Goal: Information Seeking & Learning: Find specific fact

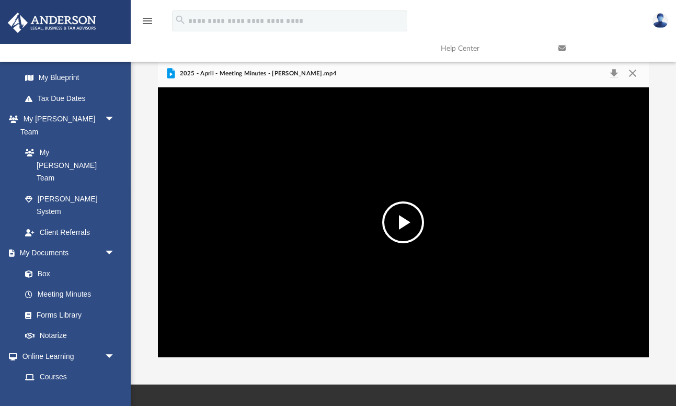
scroll to position [224, 0]
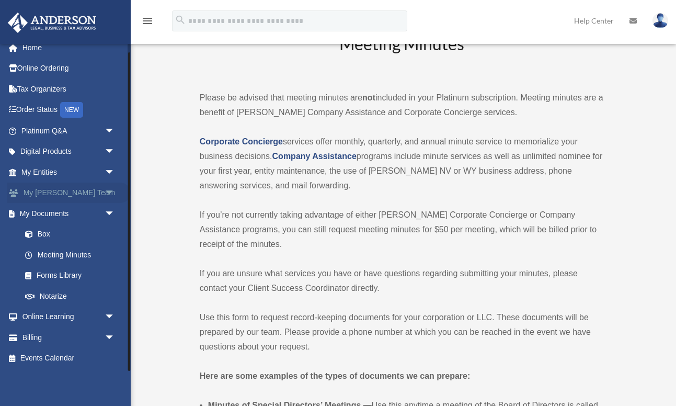
scroll to position [32, 0]
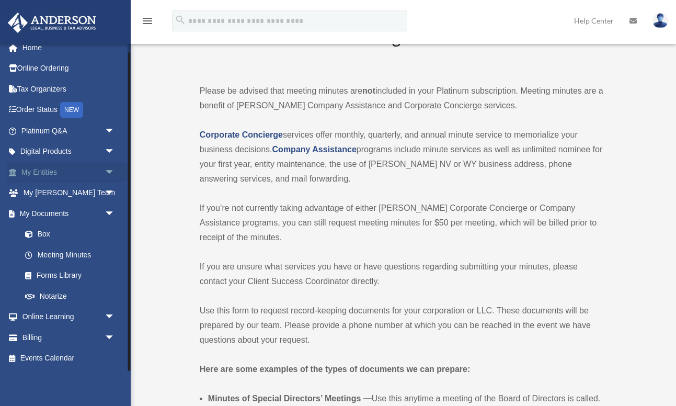
click at [110, 169] on span "arrow_drop_down" at bounding box center [115, 171] width 21 height 21
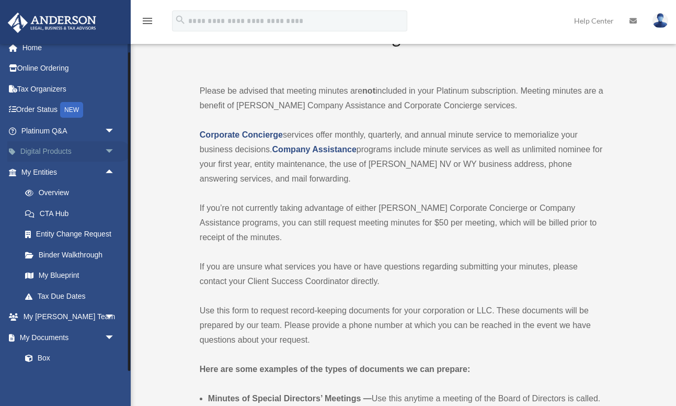
click at [110, 148] on span "arrow_drop_down" at bounding box center [115, 151] width 21 height 21
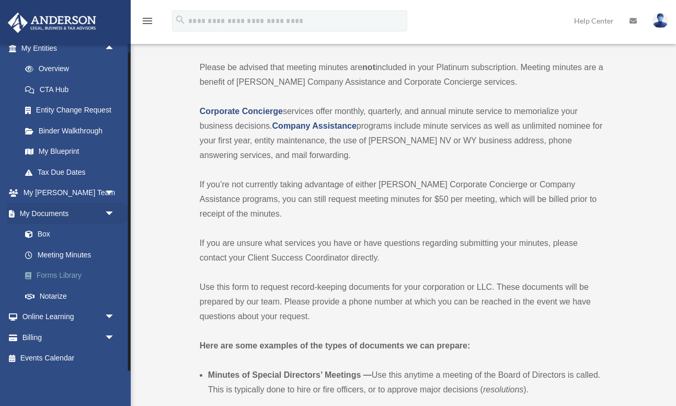
scroll to position [56, 0]
click at [108, 192] on span "arrow_drop_down" at bounding box center [115, 192] width 21 height 21
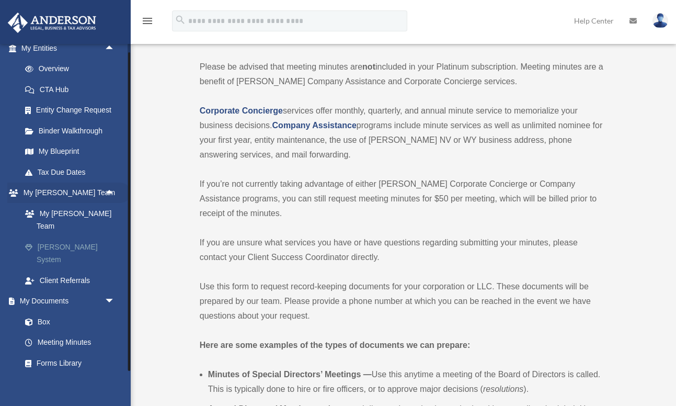
click at [63, 236] on link "[PERSON_NAME] System" at bounding box center [73, 252] width 116 height 33
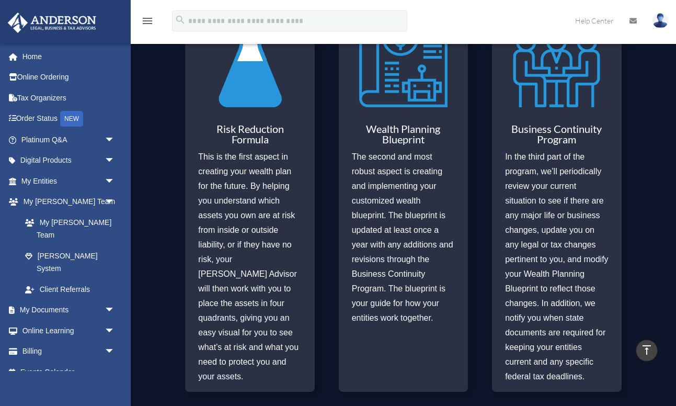
scroll to position [463, 0]
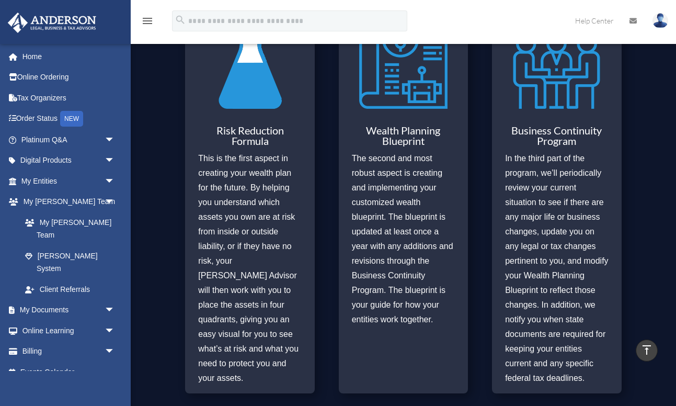
click at [269, 84] on img at bounding box center [250, 65] width 88 height 102
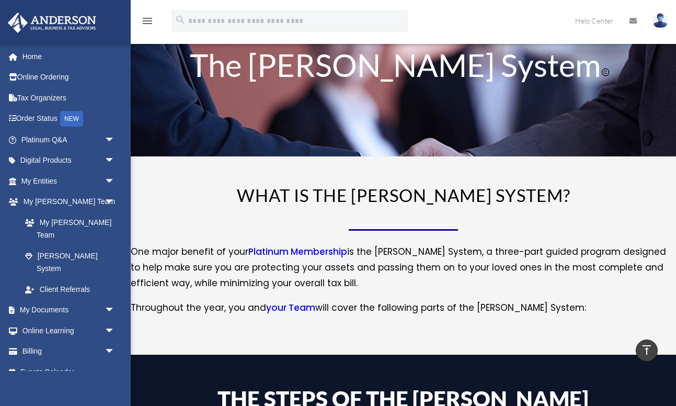
scroll to position [0, 0]
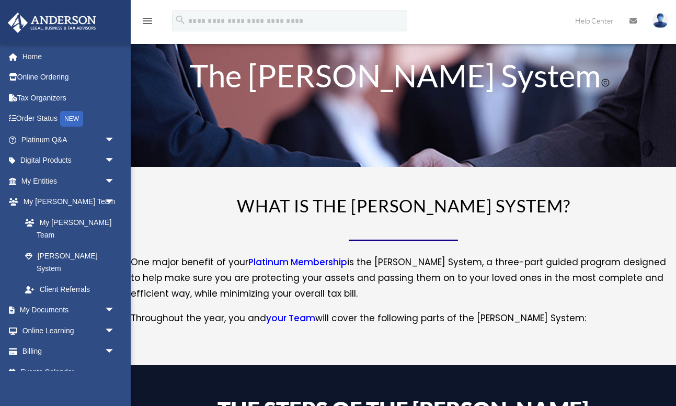
click at [287, 320] on link "your Team" at bounding box center [290, 320] width 49 height 18
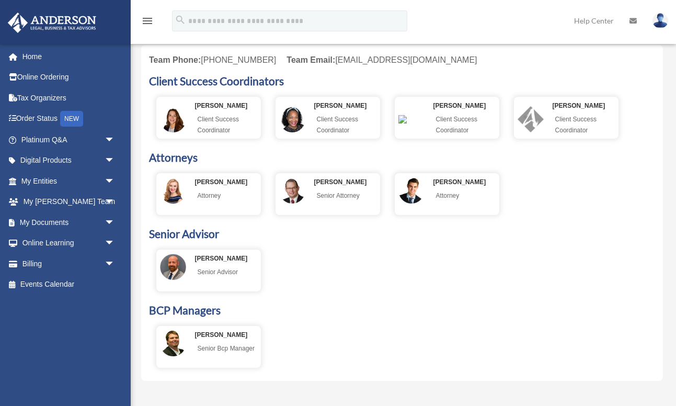
scroll to position [385, 0]
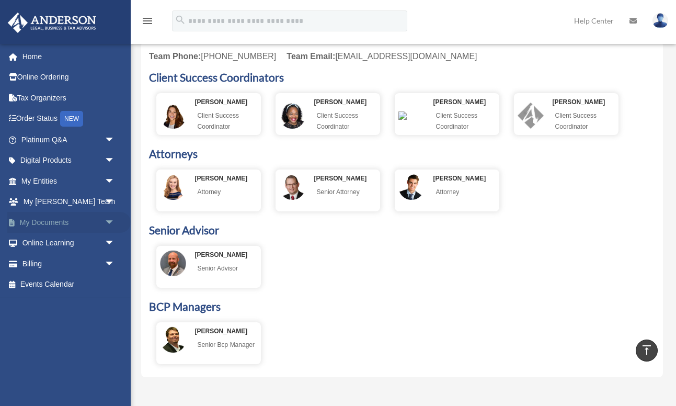
click at [106, 217] on span "arrow_drop_down" at bounding box center [115, 222] width 21 height 21
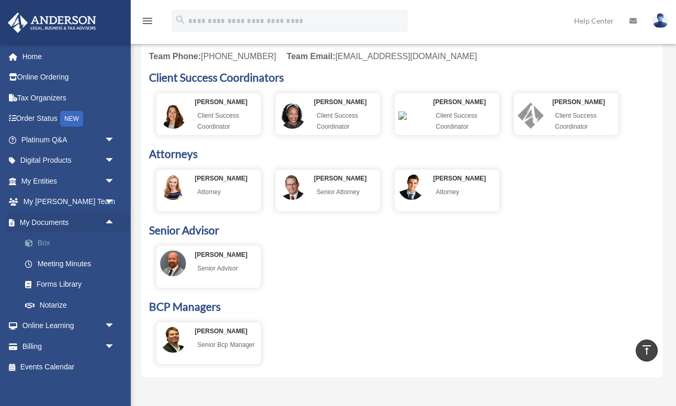
click at [48, 241] on link "Box" at bounding box center [73, 243] width 116 height 21
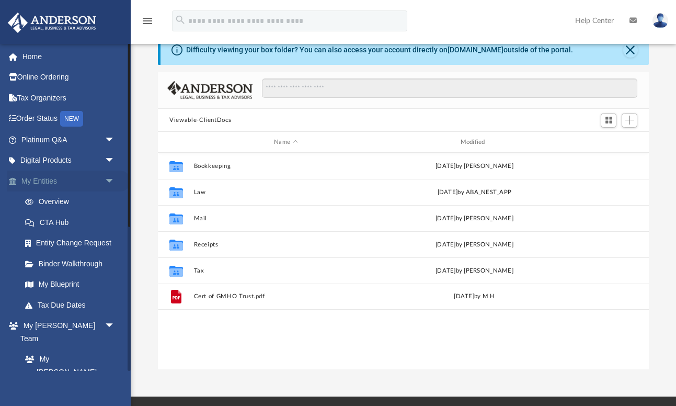
scroll to position [20, 0]
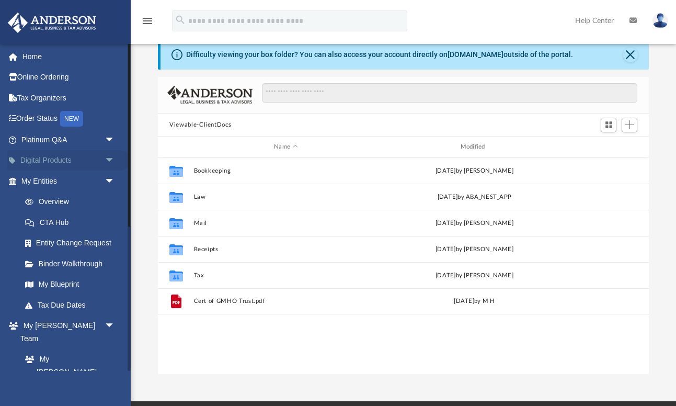
click at [111, 159] on span "arrow_drop_down" at bounding box center [115, 160] width 21 height 21
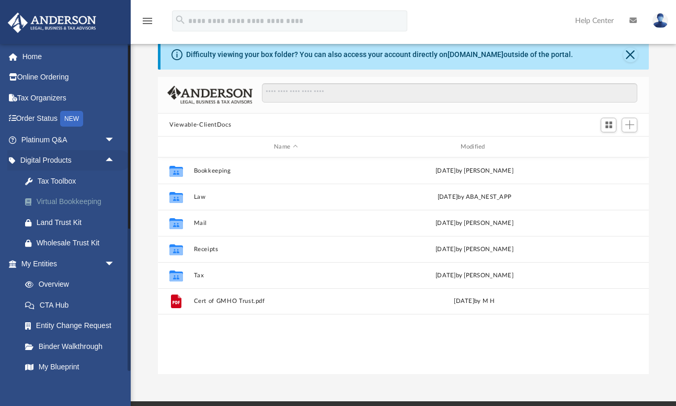
scroll to position [9, 0]
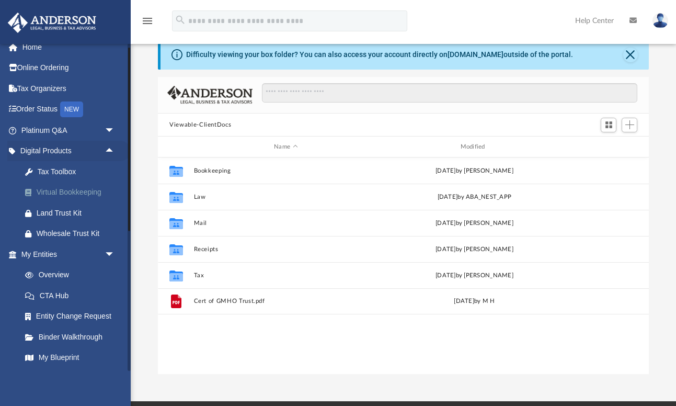
click at [90, 192] on div "Virtual Bookkeeping" at bounding box center [77, 192] width 81 height 13
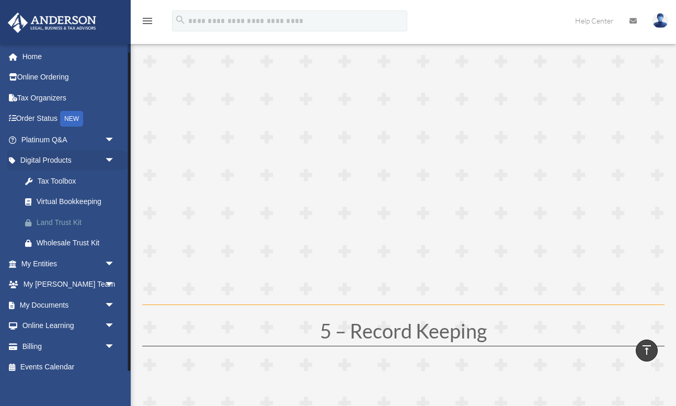
scroll to position [9, 0]
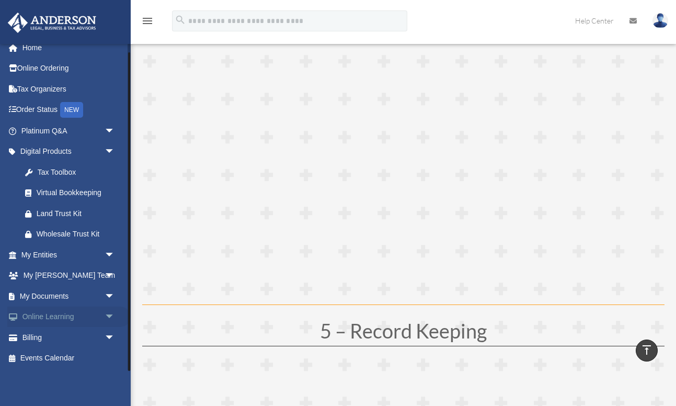
click at [107, 316] on span "arrow_drop_down" at bounding box center [115, 316] width 21 height 21
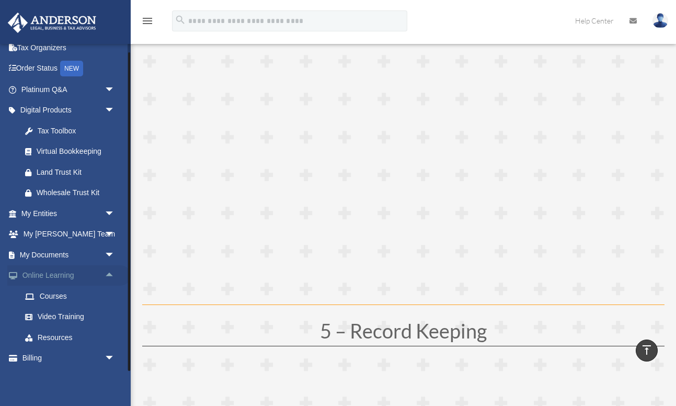
scroll to position [71, 0]
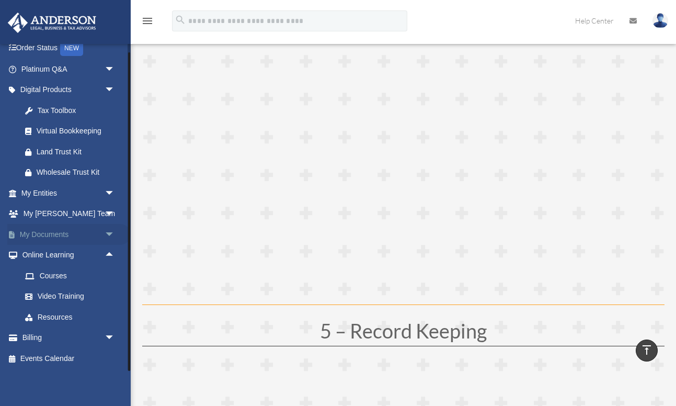
click at [107, 230] on span "arrow_drop_down" at bounding box center [115, 234] width 21 height 21
click at [110, 195] on span "arrow_drop_down" at bounding box center [115, 192] width 21 height 21
click at [70, 275] on link "Binder Walkthrough" at bounding box center [73, 275] width 116 height 21
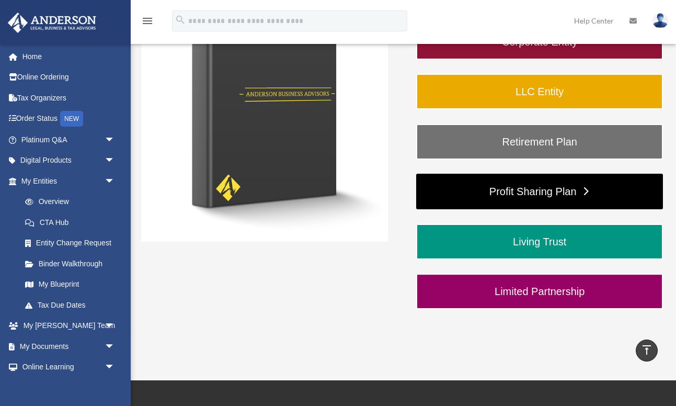
scroll to position [183, 0]
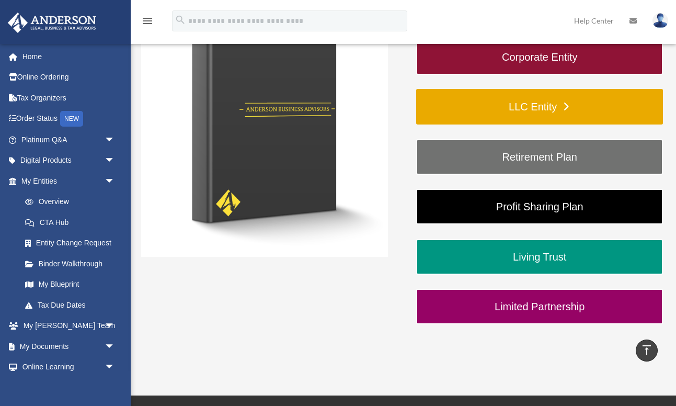
click at [544, 106] on link "LLC Entity" at bounding box center [539, 107] width 247 height 36
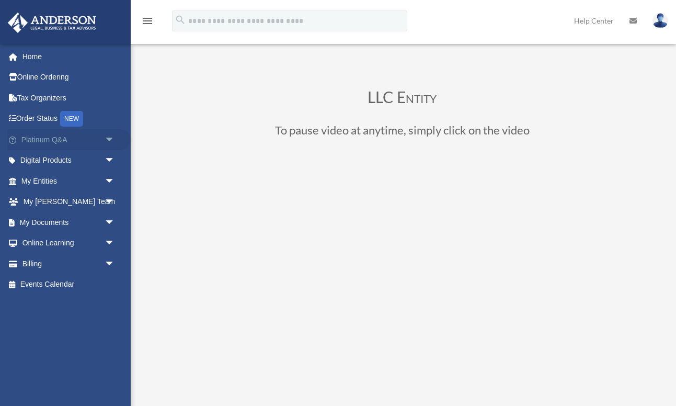
click at [106, 137] on span "arrow_drop_down" at bounding box center [115, 139] width 21 height 21
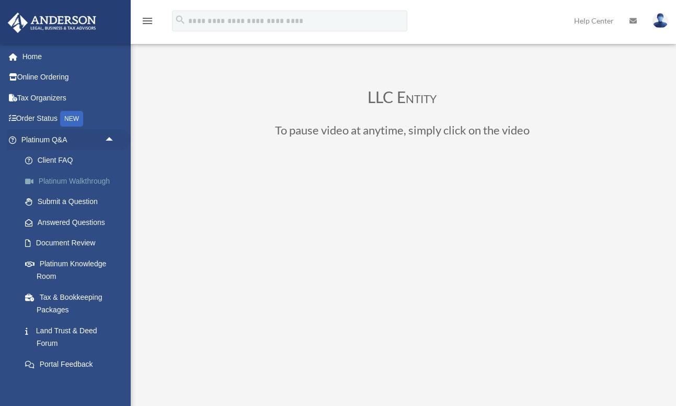
click at [77, 181] on link "Platinum Walkthrough" at bounding box center [73, 180] width 116 height 21
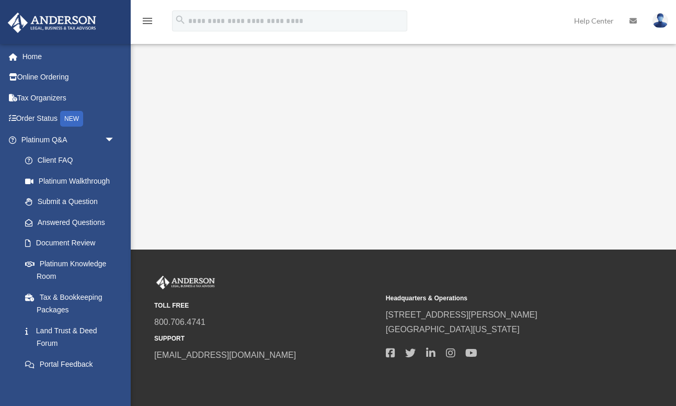
scroll to position [209, 0]
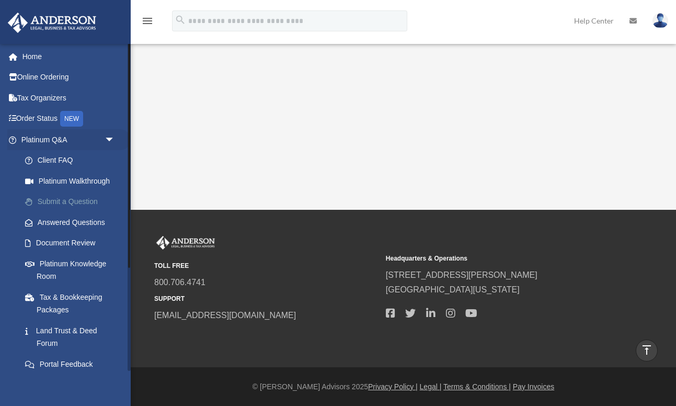
click at [84, 200] on link "Submit a Question" at bounding box center [73, 201] width 116 height 21
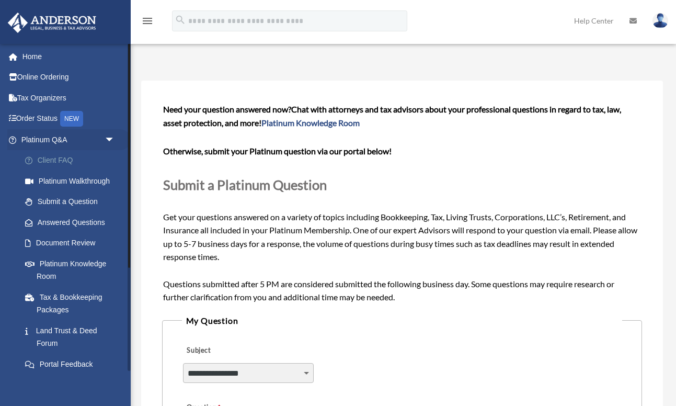
click at [53, 161] on link "Client FAQ" at bounding box center [73, 160] width 116 height 21
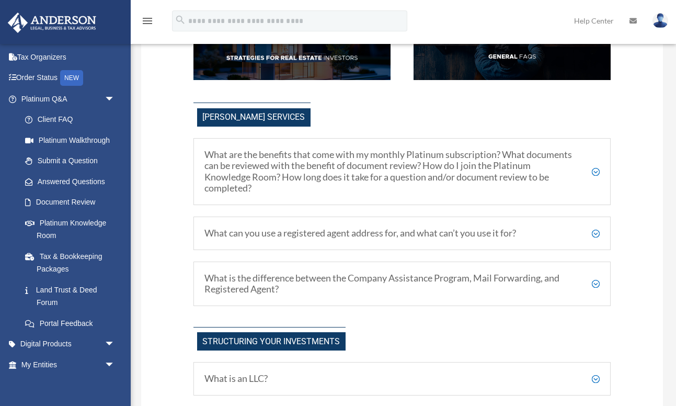
scroll to position [217, 0]
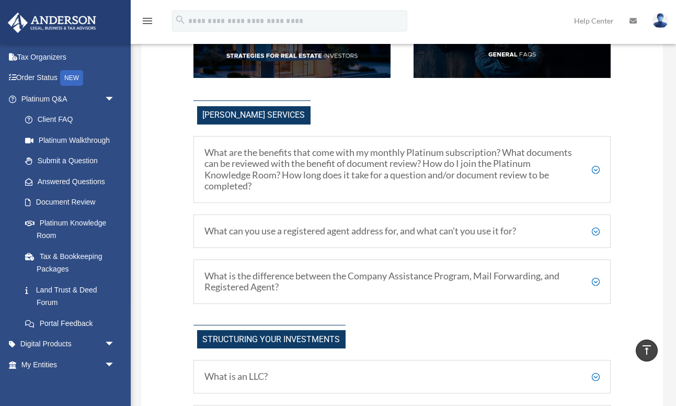
click at [336, 165] on h5 "What are the benefits that come with my monthly Platinum subscription? What doc…" at bounding box center [401, 169] width 395 height 45
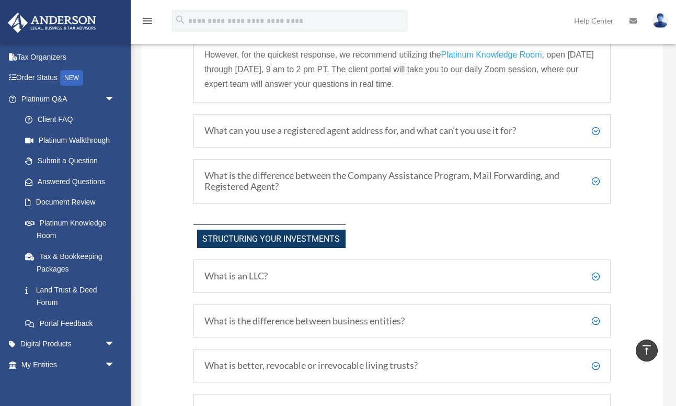
scroll to position [512, 0]
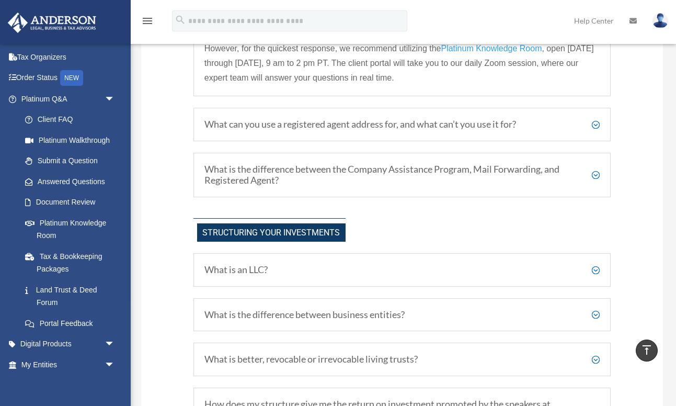
click at [335, 129] on h5 "What can you use a registered agent address for, and what can’t you use it for?" at bounding box center [401, 124] width 395 height 11
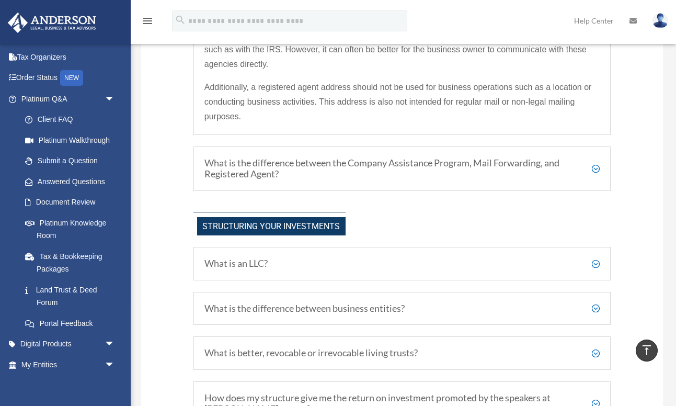
scroll to position [505, 0]
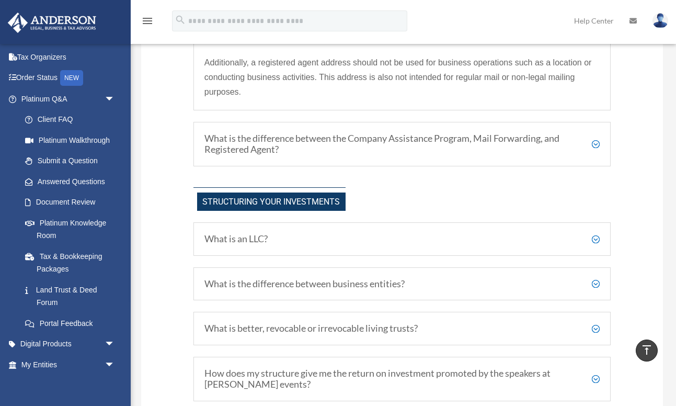
click at [322, 140] on h5 "What is the difference between the Company Assistance Program, Mail Forwarding,…" at bounding box center [401, 144] width 395 height 22
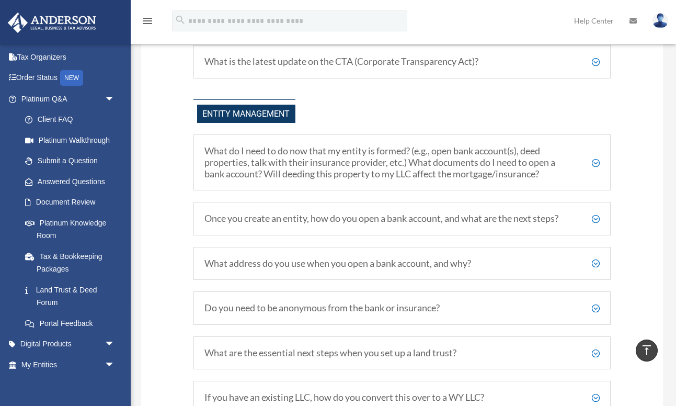
scroll to position [1273, 0]
click at [239, 178] on div "What do I need to do now that my entity is formed? (e.g., open bank account(s),…" at bounding box center [401, 161] width 417 height 56
click at [235, 164] on h5 "What do I need to do now that my entity is formed? (e.g., open bank account(s),…" at bounding box center [401, 161] width 395 height 34
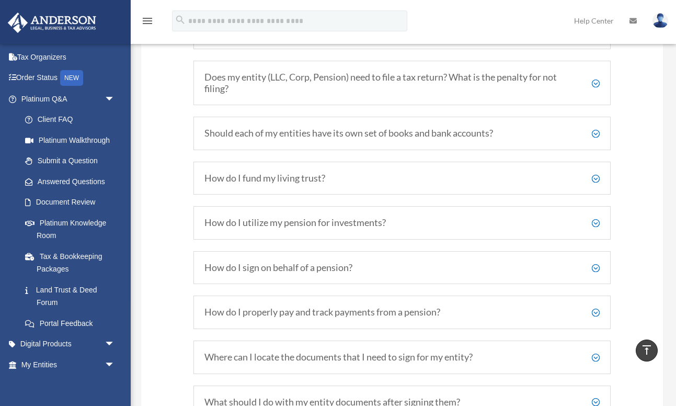
scroll to position [1906, 0]
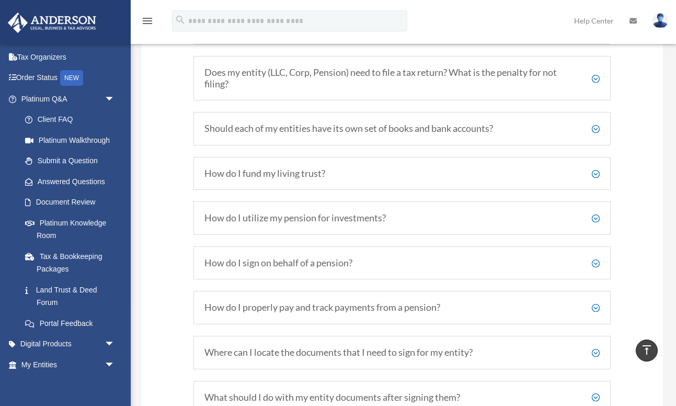
click at [224, 123] on h5 "Should each of my entities have its own set of books and bank accounts?" at bounding box center [401, 128] width 395 height 11
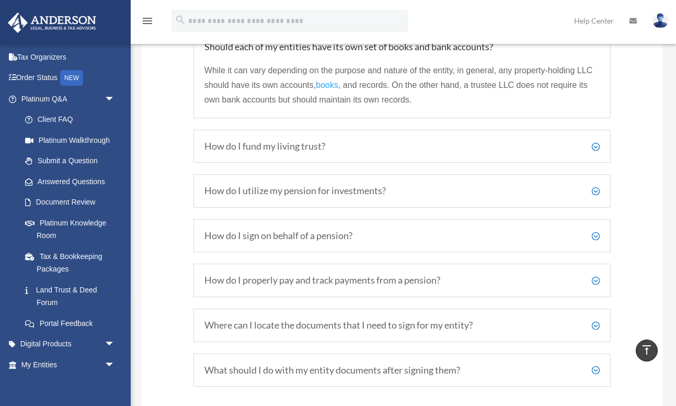
scroll to position [1843, 0]
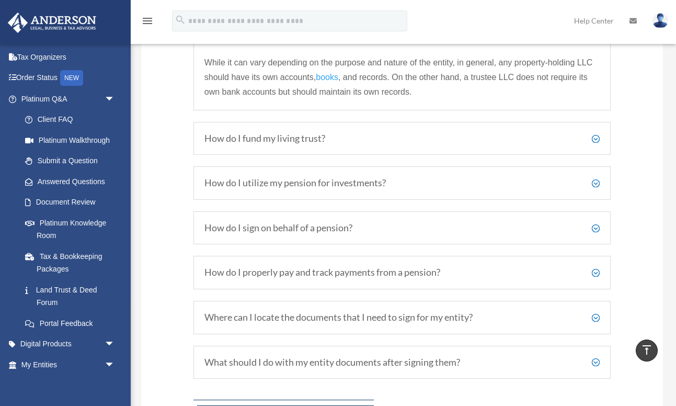
click at [222, 134] on h5 "How do I fund my living trust?" at bounding box center [401, 138] width 395 height 11
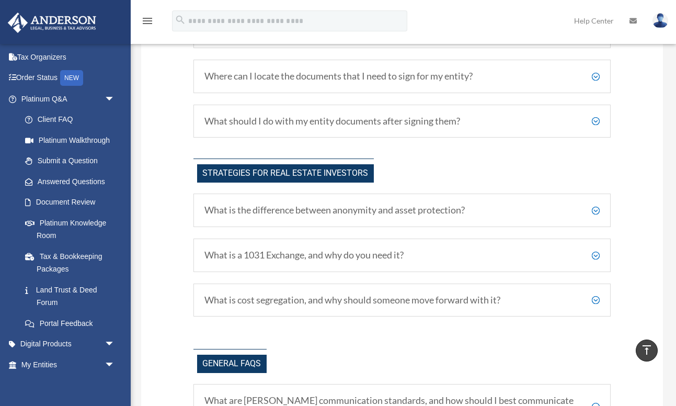
scroll to position [2101, 0]
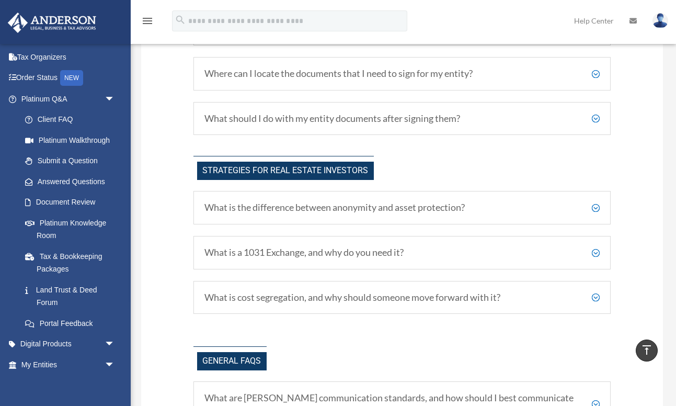
click at [217, 120] on h5 "What should I do with my entity documents after signing them?" at bounding box center [401, 118] width 395 height 11
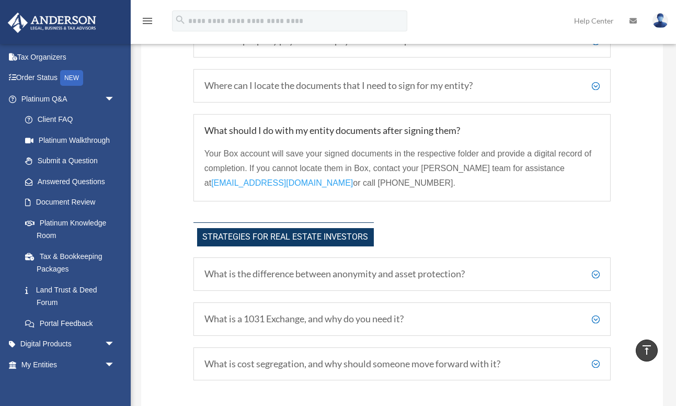
scroll to position [2016, 0]
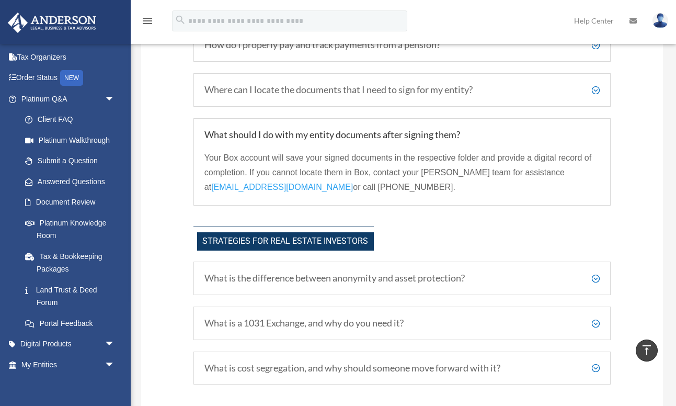
click at [219, 91] on h5 "Where can I locate the documents that I need to sign for my entity?" at bounding box center [401, 89] width 395 height 11
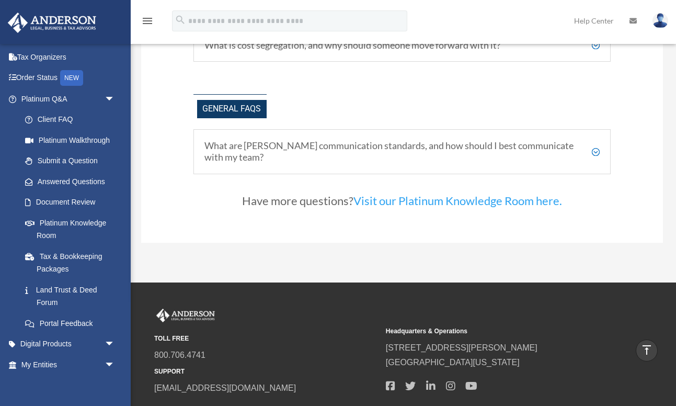
scroll to position [2453, 0]
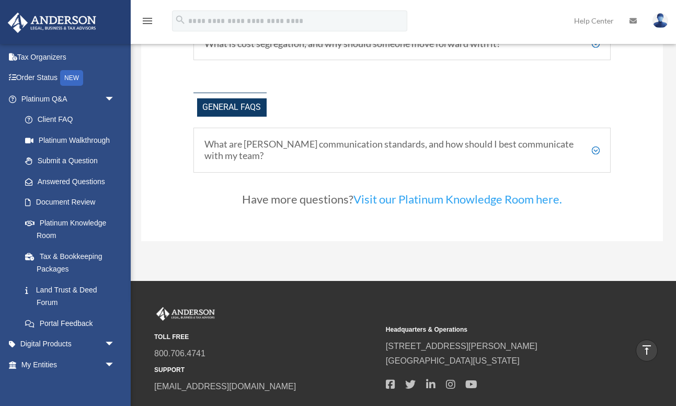
click at [222, 140] on h5 "What are [PERSON_NAME] communication standards, and how should I best communica…" at bounding box center [401, 150] width 395 height 22
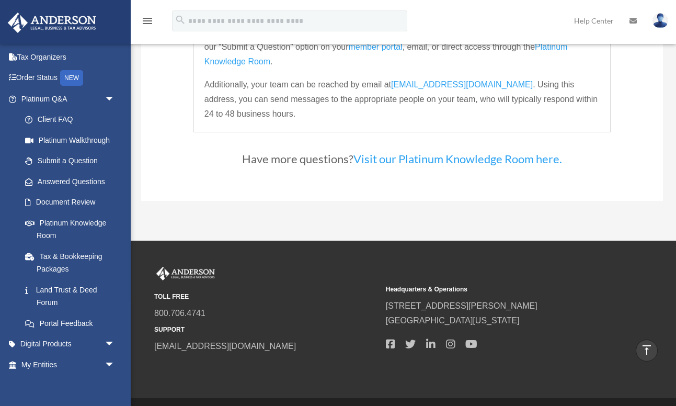
scroll to position [2598, 0]
